Goal: Information Seeking & Learning: Learn about a topic

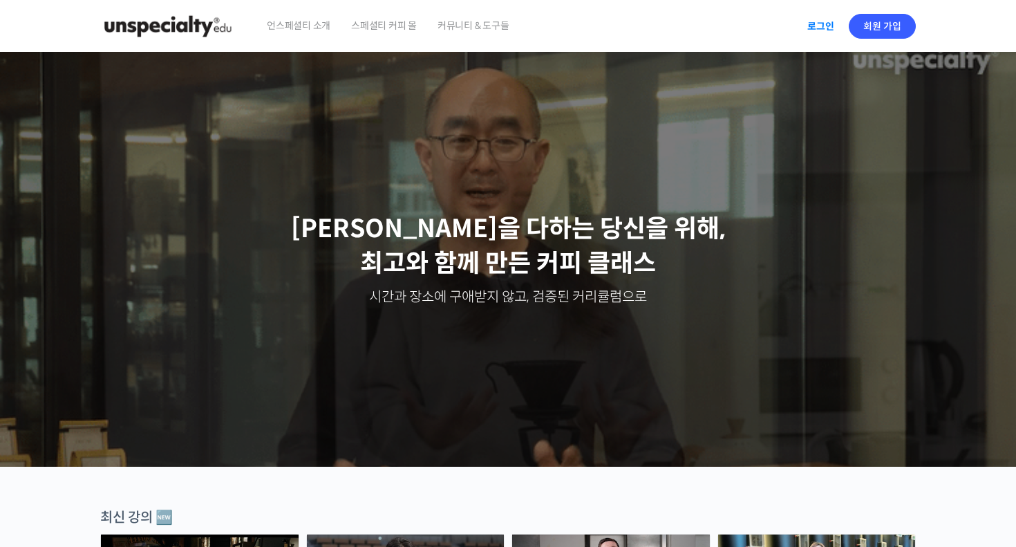
click at [822, 23] on link "로그인" at bounding box center [821, 26] width 44 height 32
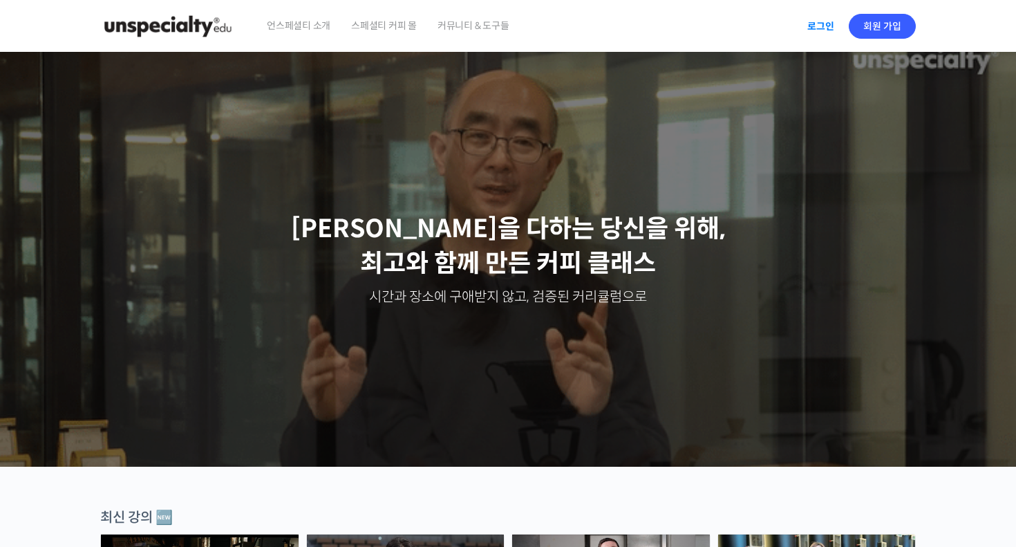
click at [822, 23] on link "로그인" at bounding box center [821, 26] width 44 height 32
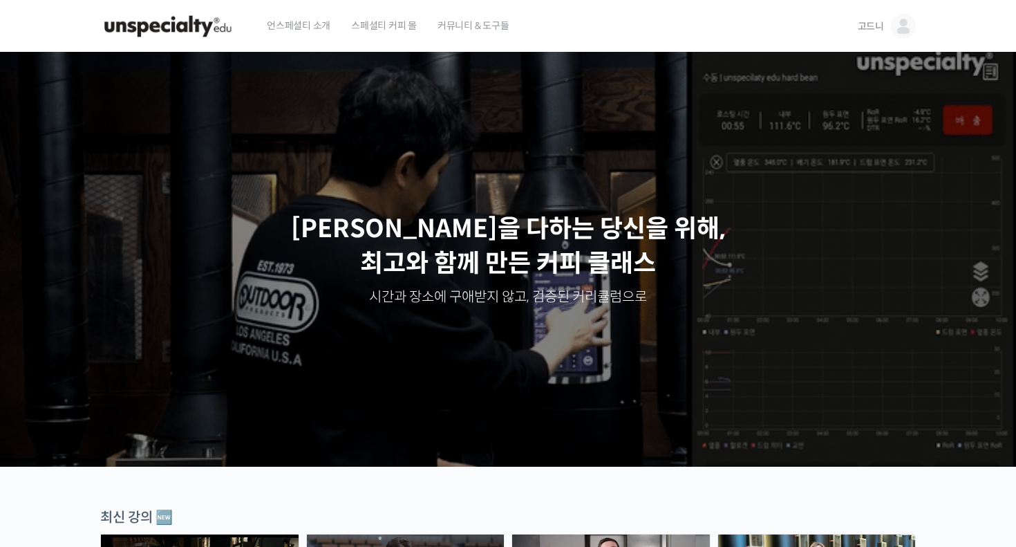
click at [887, 25] on link "고드니" at bounding box center [887, 26] width 58 height 53
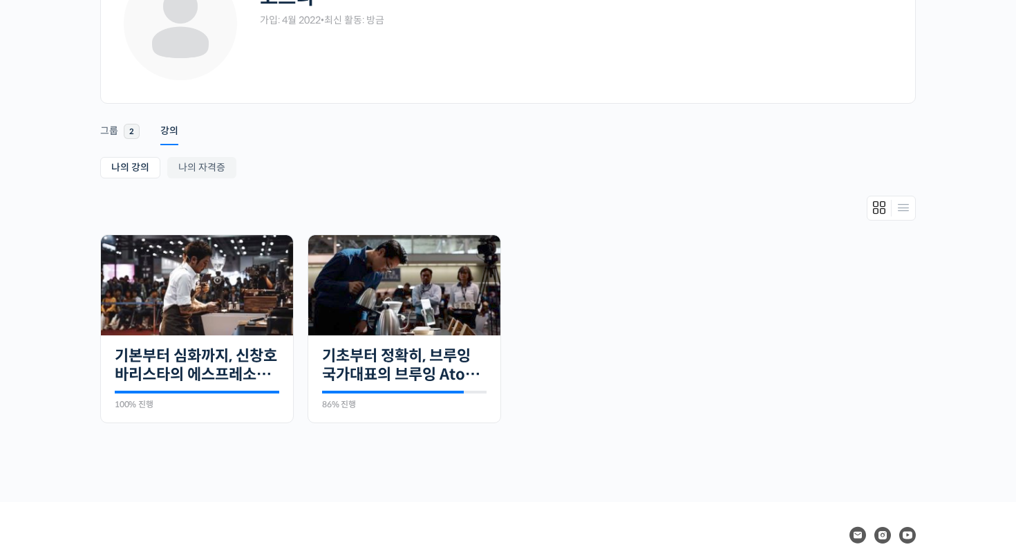
scroll to position [124, 0]
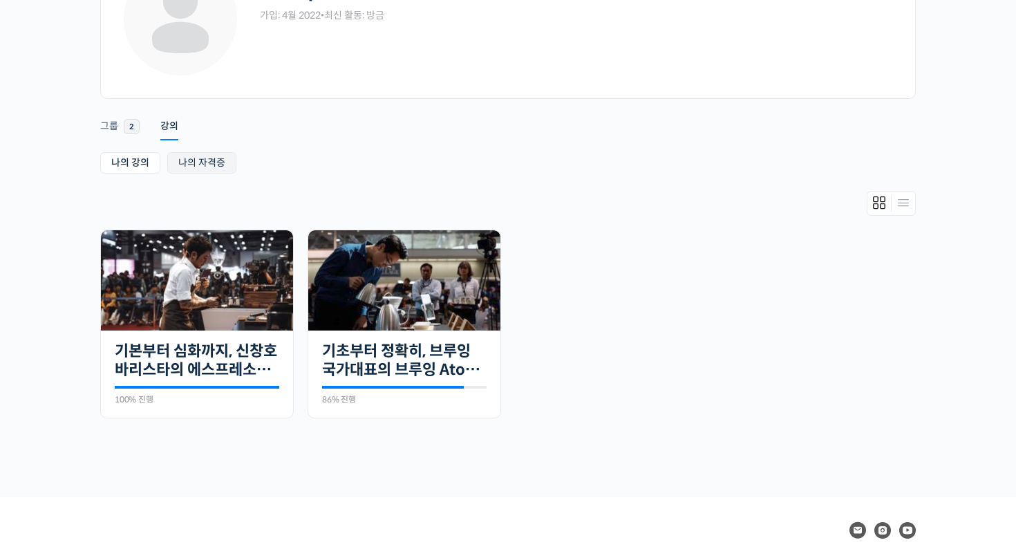
click at [221, 170] on link "나의 자격증" at bounding box center [201, 162] width 69 height 21
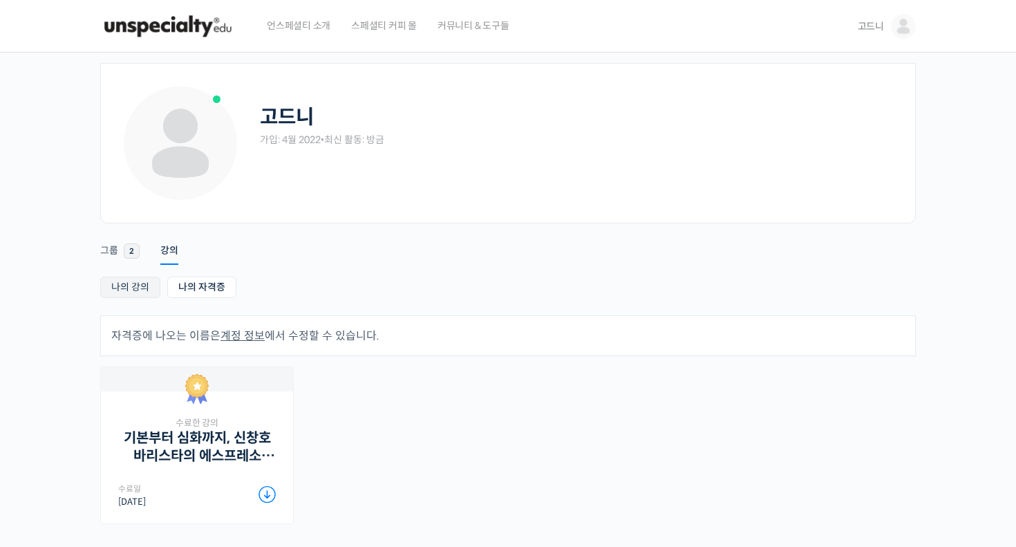
click at [148, 292] on link "나의 강의" at bounding box center [130, 286] width 60 height 21
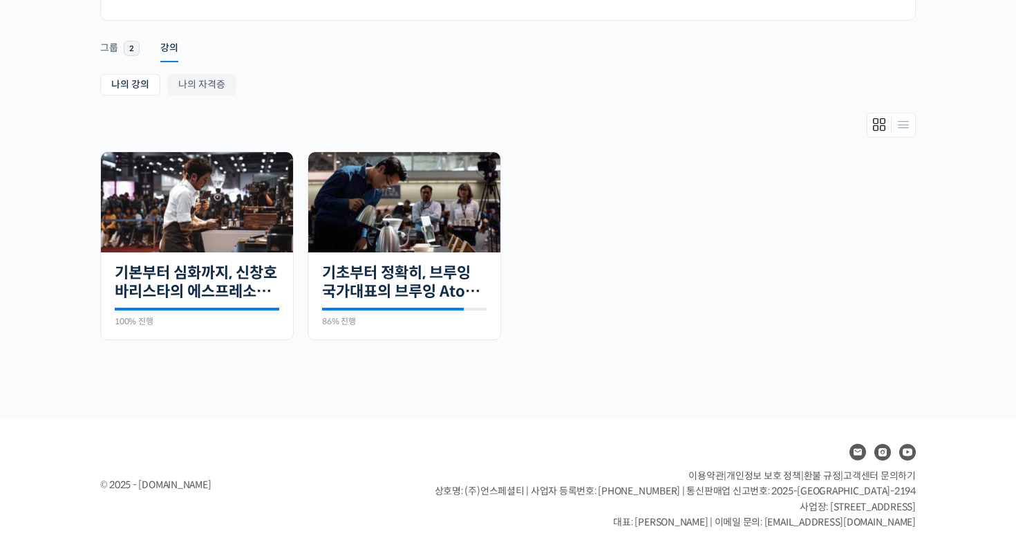
scroll to position [205, 0]
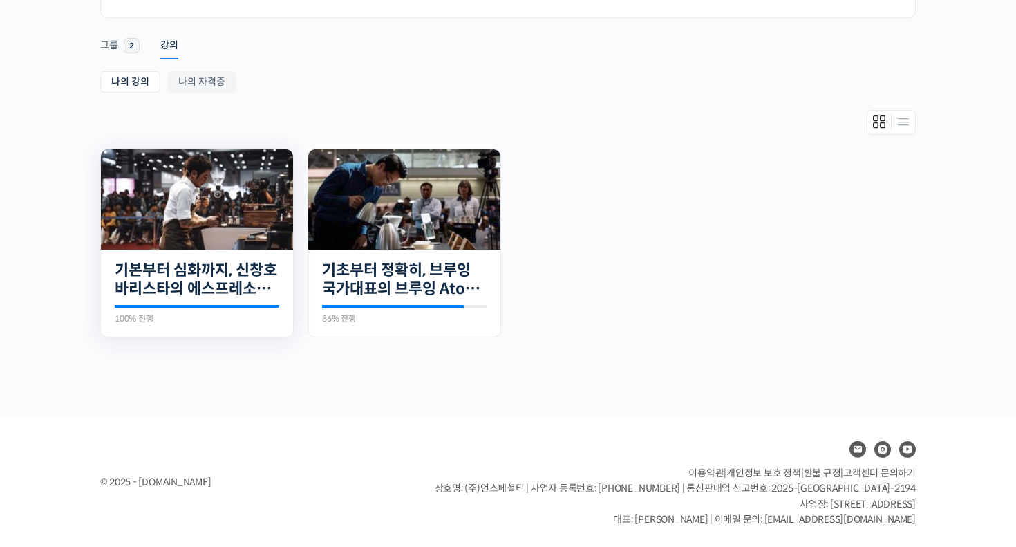
click at [222, 224] on img at bounding box center [197, 199] width 192 height 100
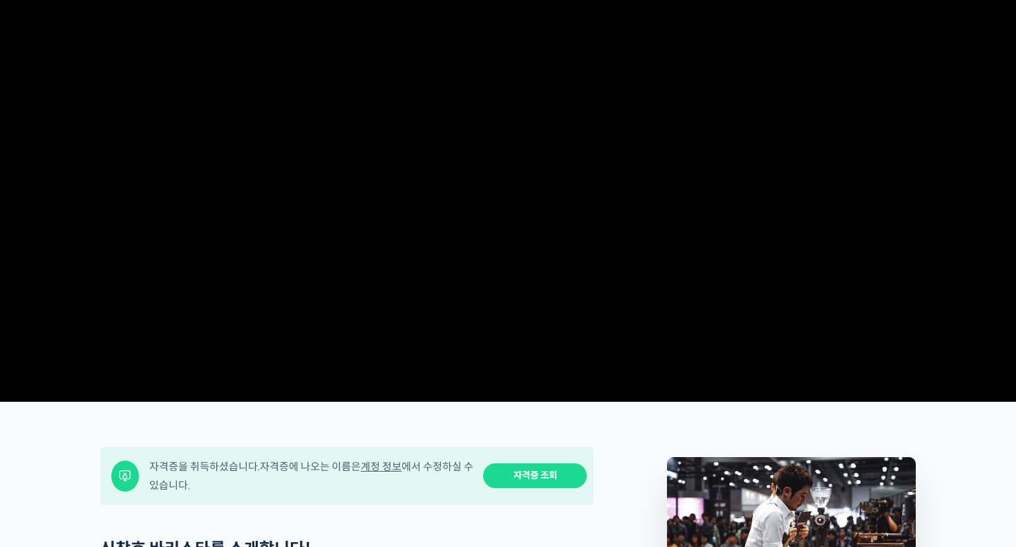
scroll to position [171, 0]
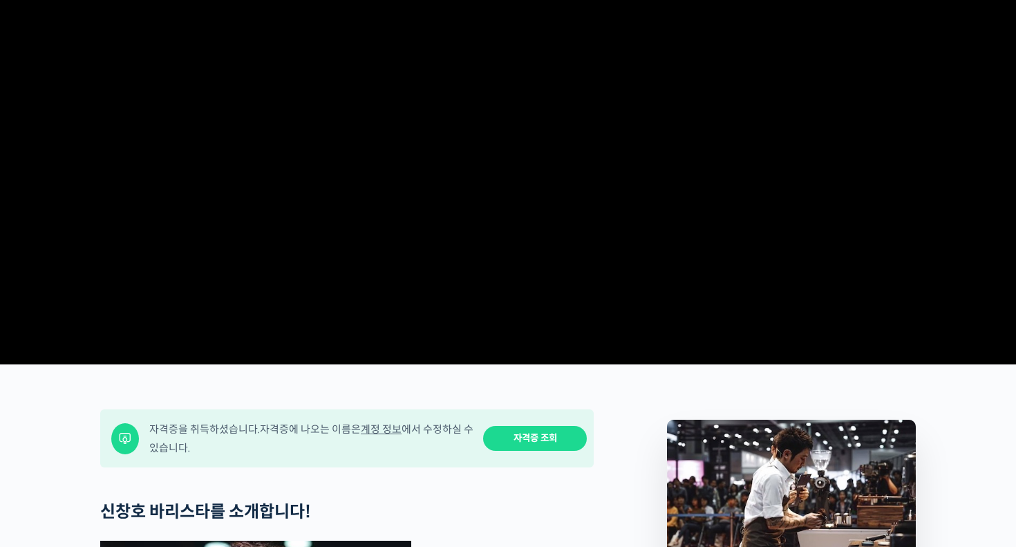
click at [600, 232] on video at bounding box center [508, 120] width 816 height 477
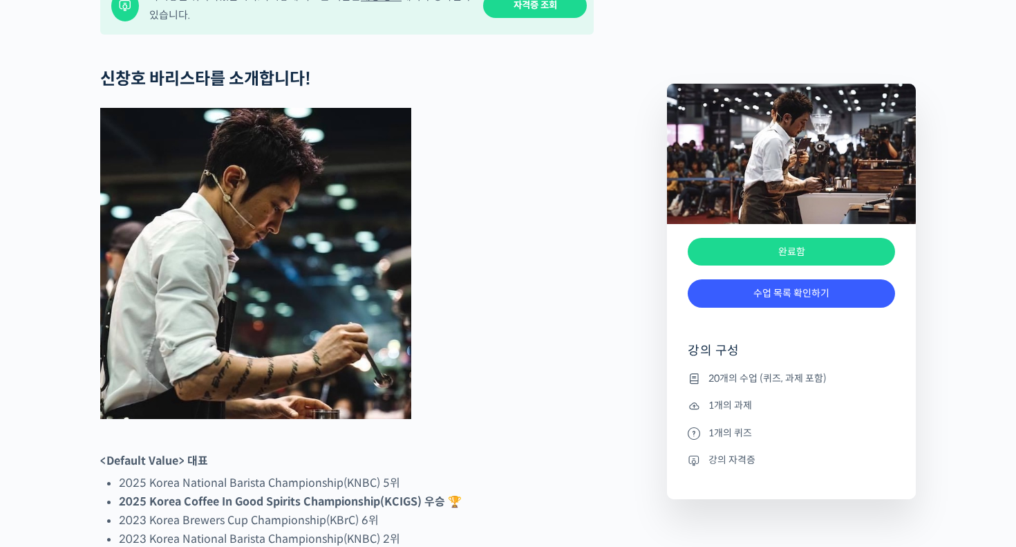
scroll to position [639, 0]
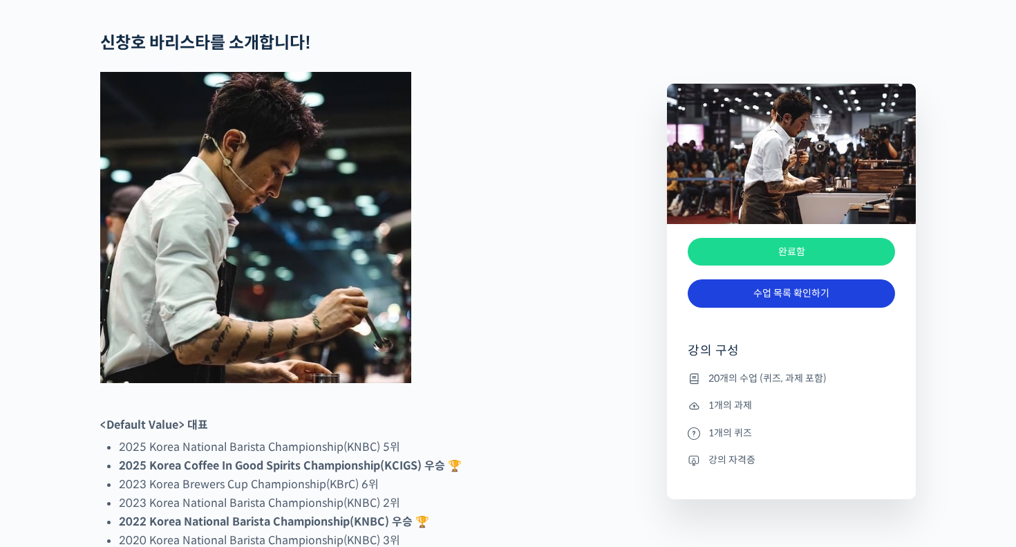
click at [757, 290] on link "수업 목록 확인하기" at bounding box center [791, 293] width 207 height 28
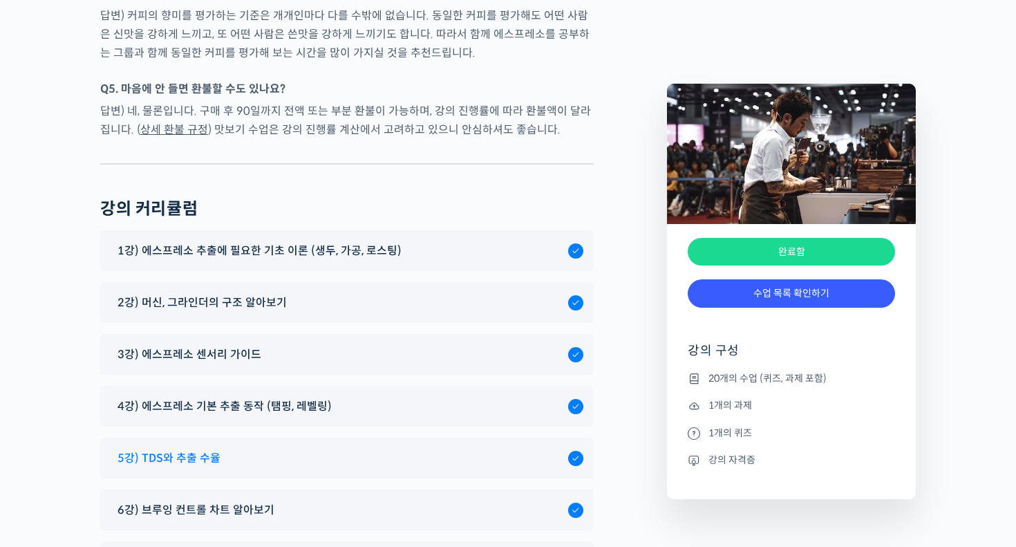
scroll to position [7203, 0]
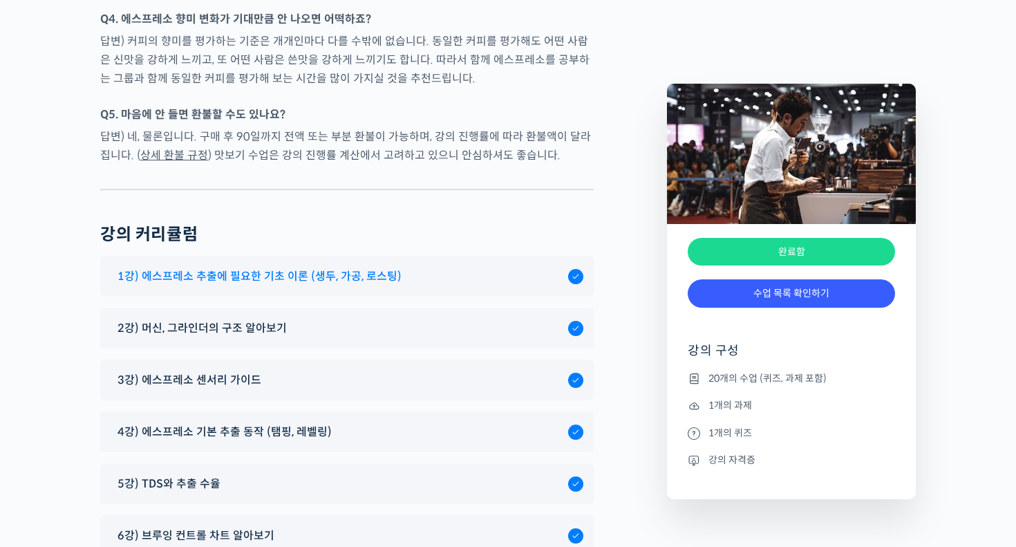
click at [444, 267] on div "1강) 에스프레소 추출에 필요한 기초 이론 (생두, 가공, 로스팅)" at bounding box center [340, 276] width 458 height 19
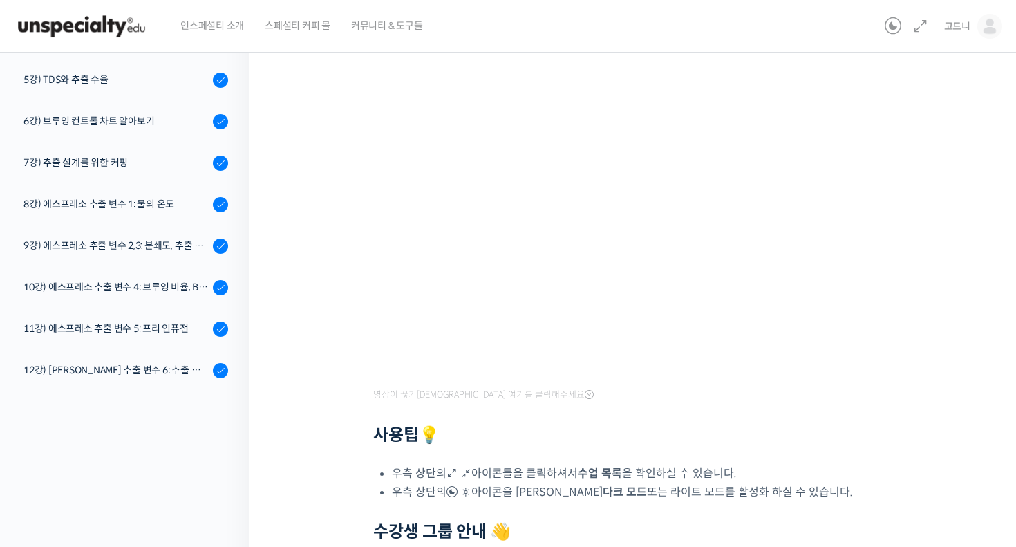
scroll to position [162, 0]
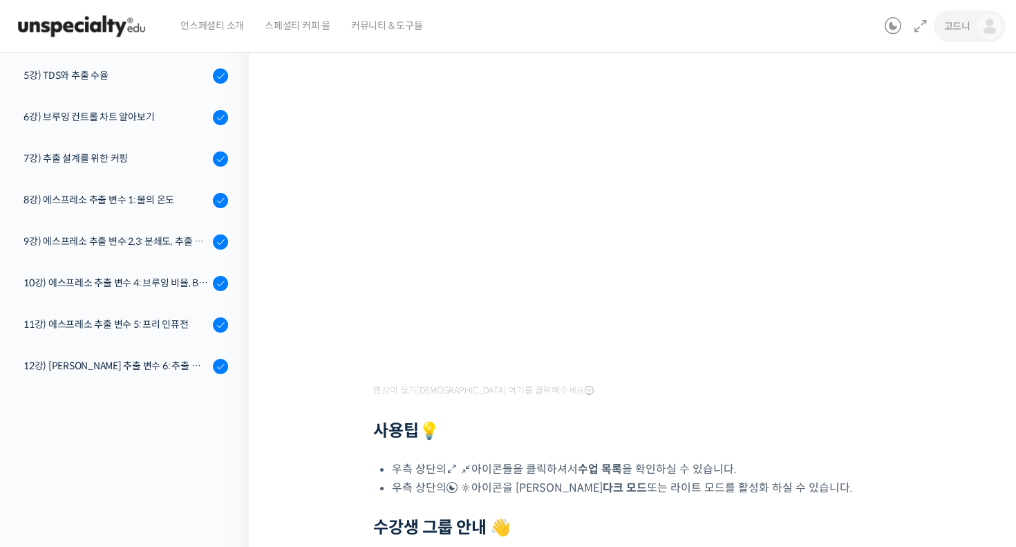
click at [986, 29] on img at bounding box center [989, 26] width 25 height 25
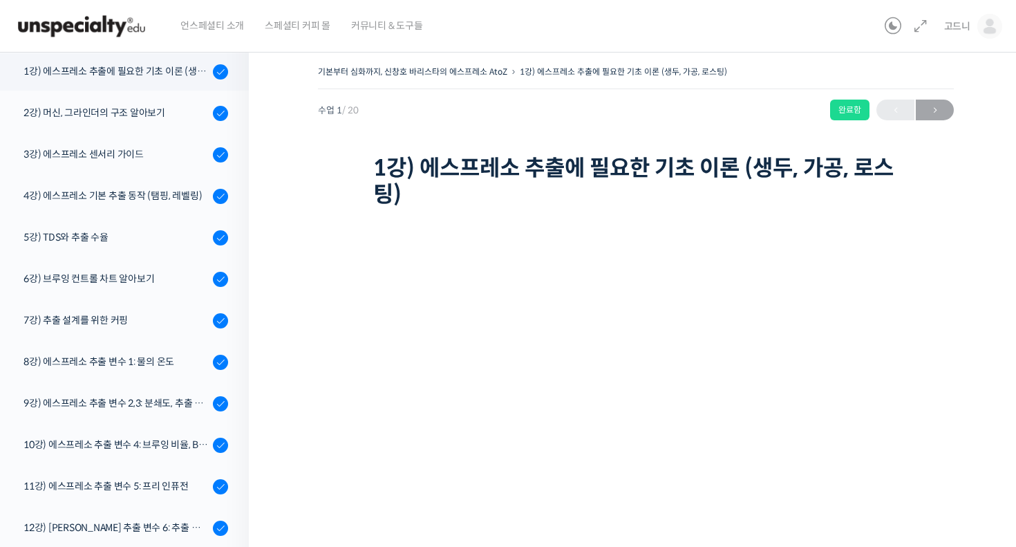
scroll to position [162, 0]
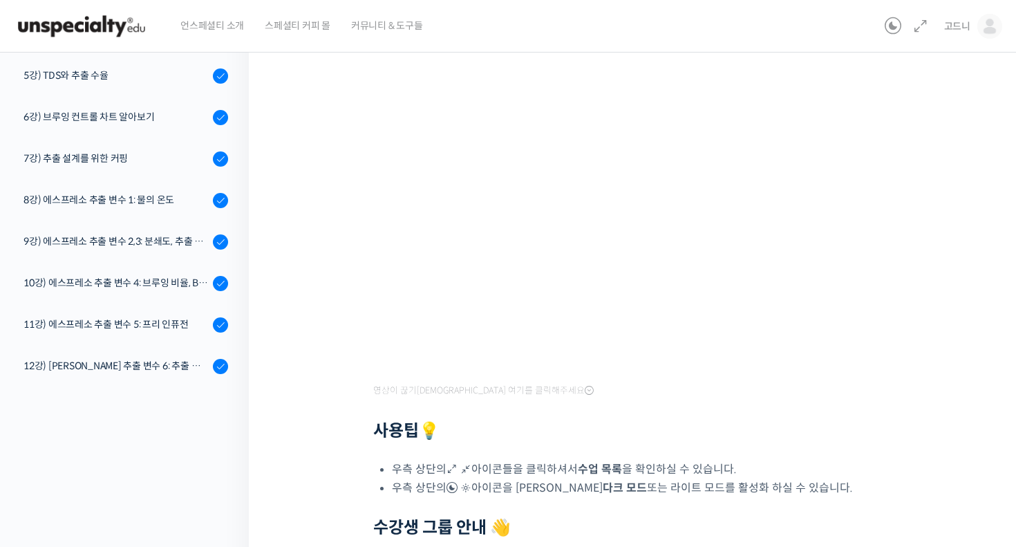
click at [585, 391] on icon at bounding box center [589, 390] width 9 height 11
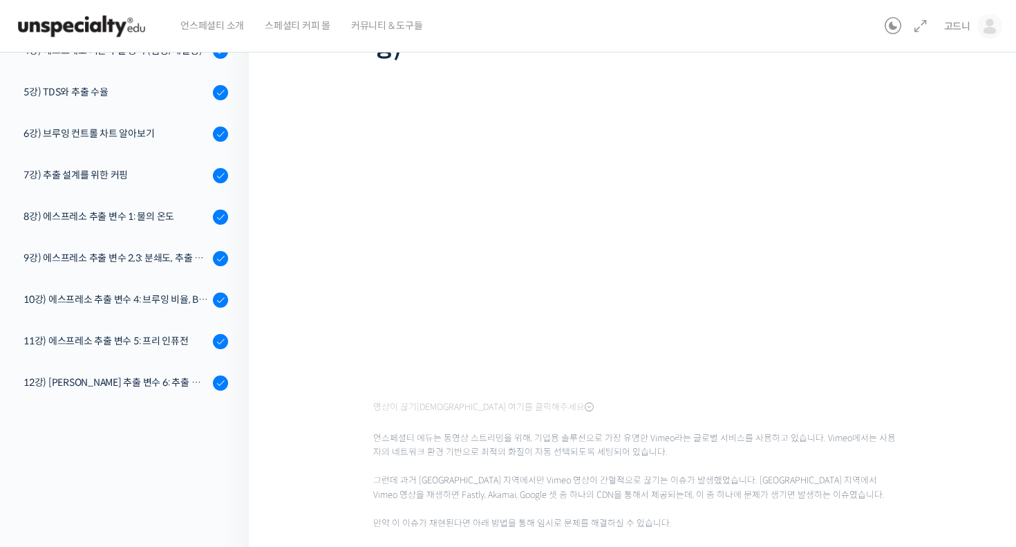
scroll to position [140, 0]
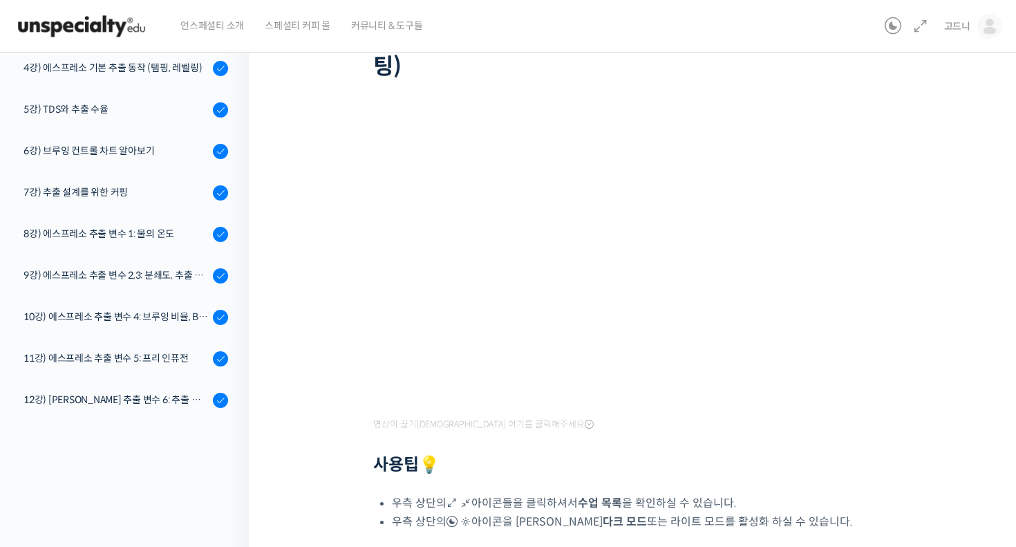
scroll to position [170, 0]
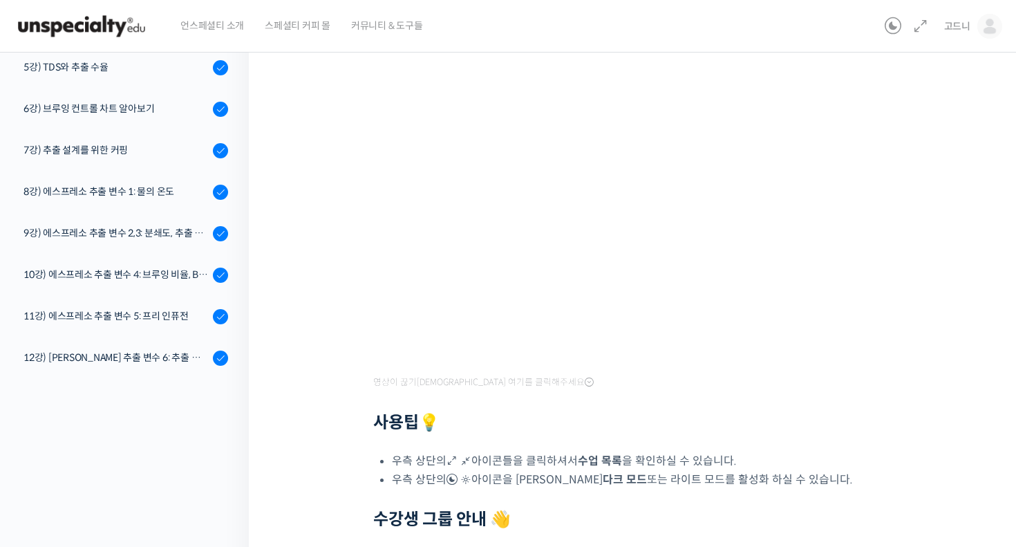
click at [487, 377] on span "영상이 끊기신다면 여기를 클릭해주세요" at bounding box center [483, 382] width 221 height 11
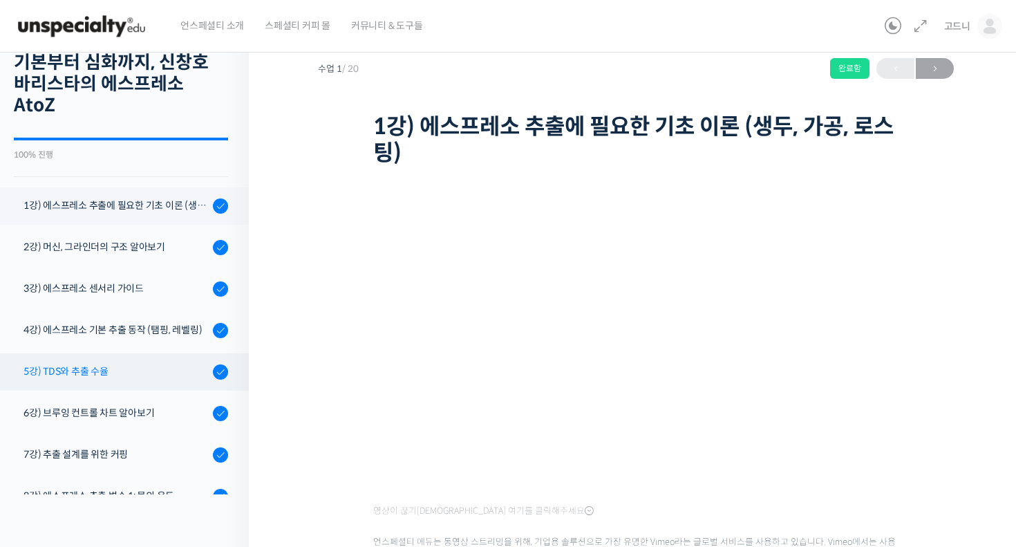
scroll to position [40, 0]
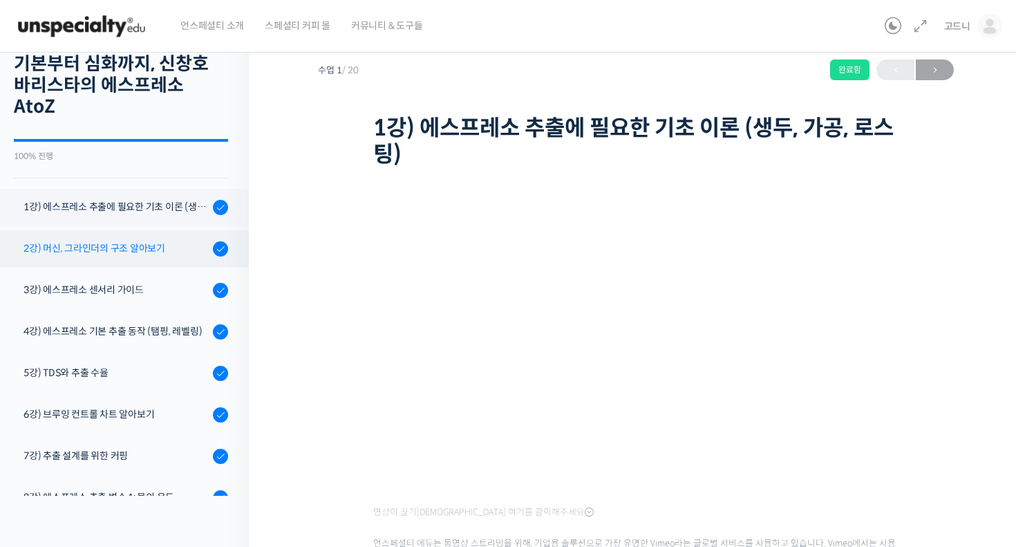
click at [131, 237] on link "2강) 머신, 그라인더의 구조 알아보기" at bounding box center [121, 248] width 256 height 37
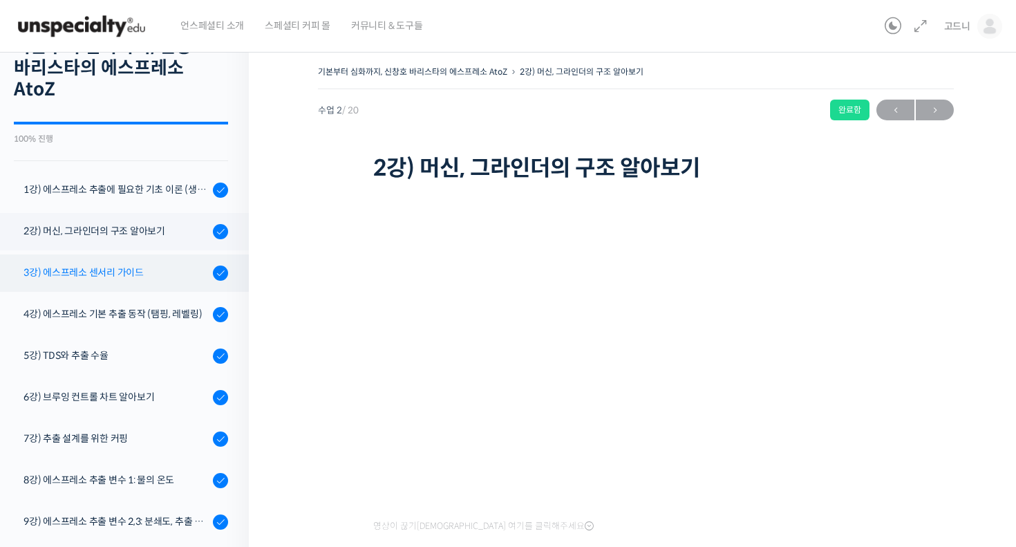
scroll to position [57, 0]
click at [170, 268] on div "3강) 에스프레소 센서리 가이드" at bounding box center [116, 272] width 185 height 15
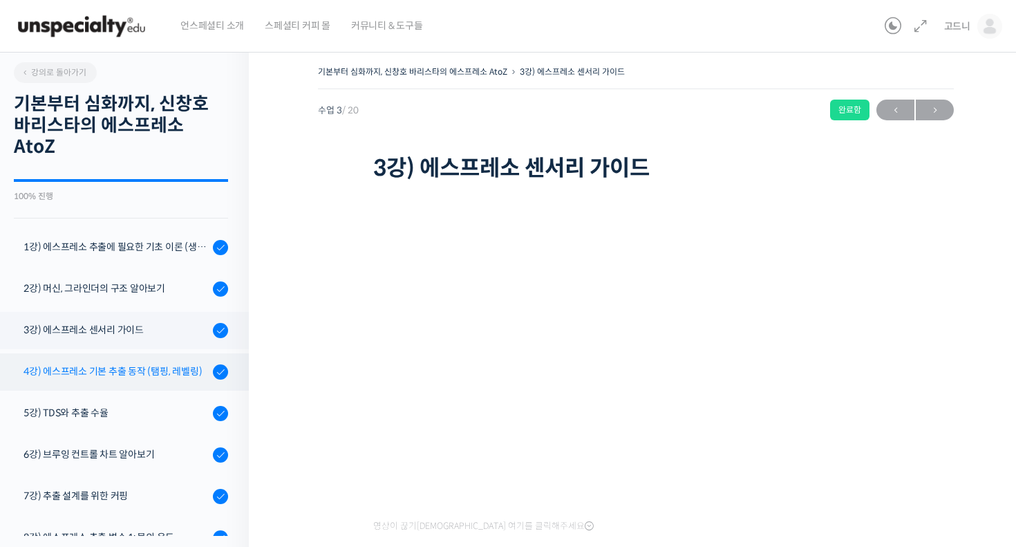
click at [129, 373] on div "4강) 에스프레소 기본 추출 동작 (탬핑, 레벨링)" at bounding box center [116, 371] width 185 height 15
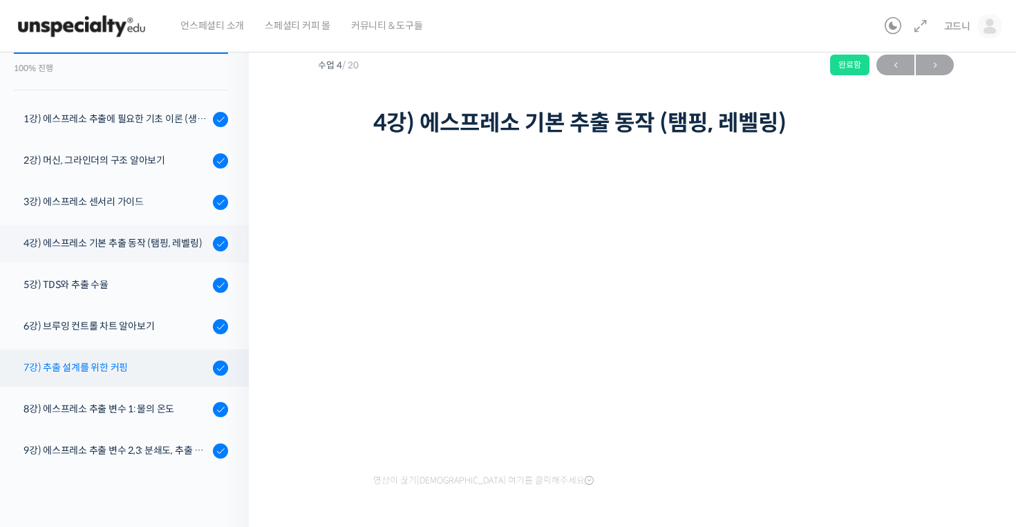
scroll to position [85, 0]
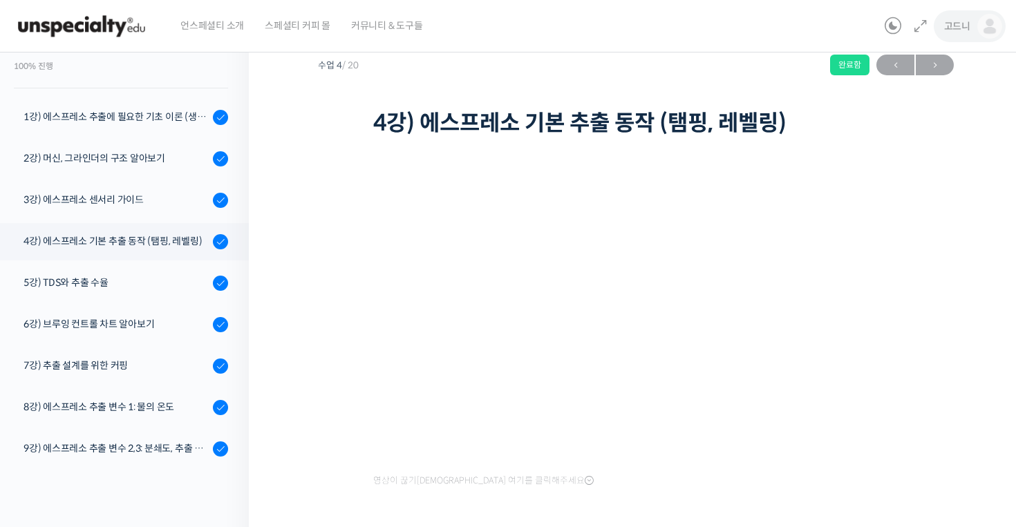
click at [970, 39] on link "고드니" at bounding box center [973, 26] width 58 height 53
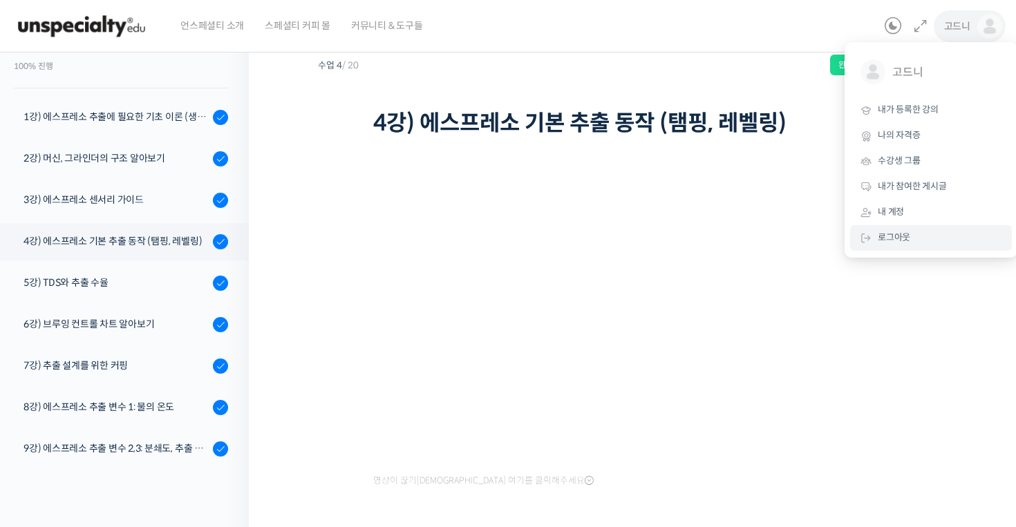
click at [964, 239] on link "로그아웃" at bounding box center [931, 238] width 162 height 26
